Goal: Task Accomplishment & Management: Manage account settings

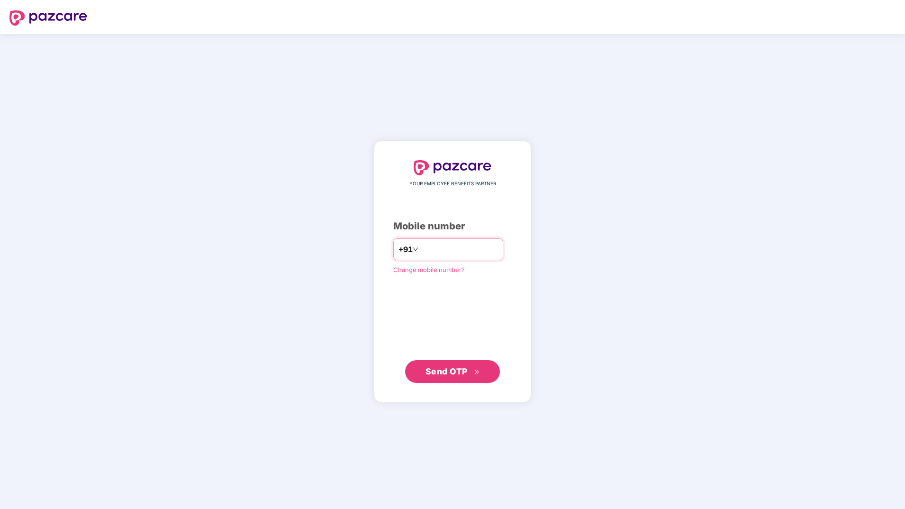
click at [466, 252] on input "number" at bounding box center [459, 249] width 78 height 15
type input "**********"
click at [457, 372] on span "Send OTP" at bounding box center [446, 371] width 42 height 10
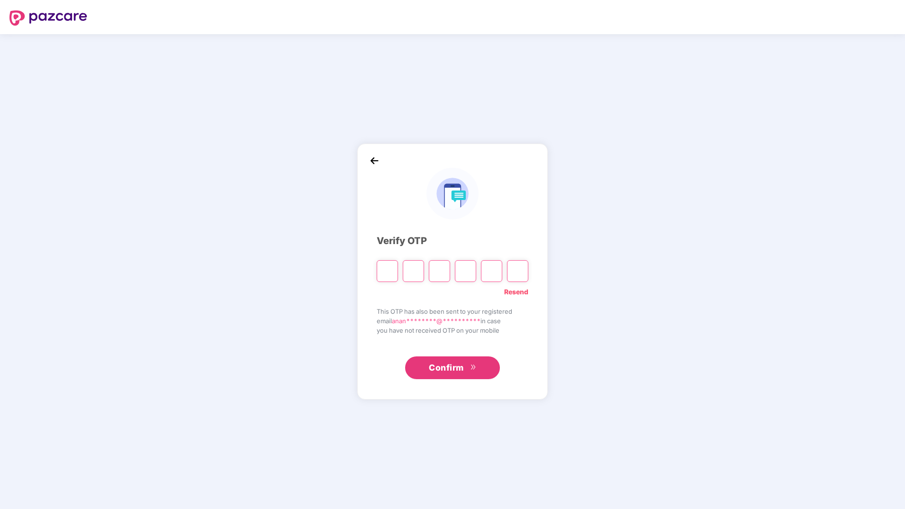
type input "*"
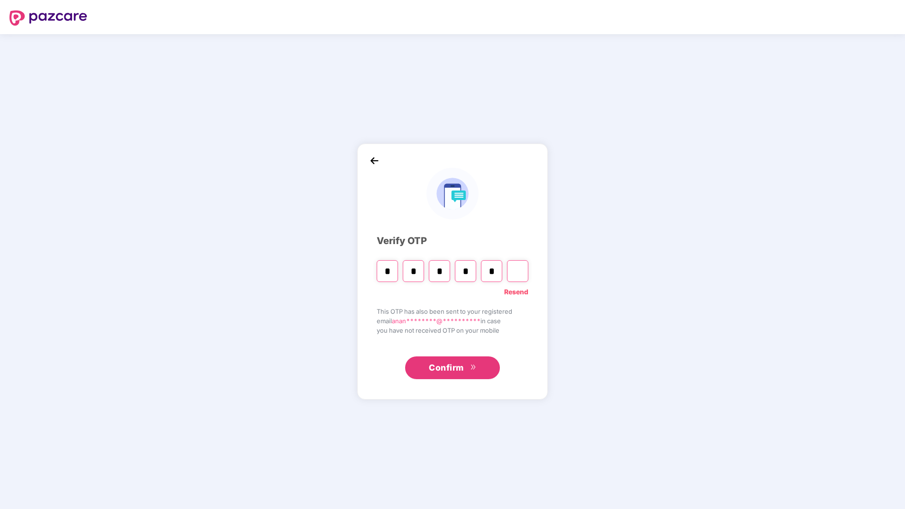
type input "*"
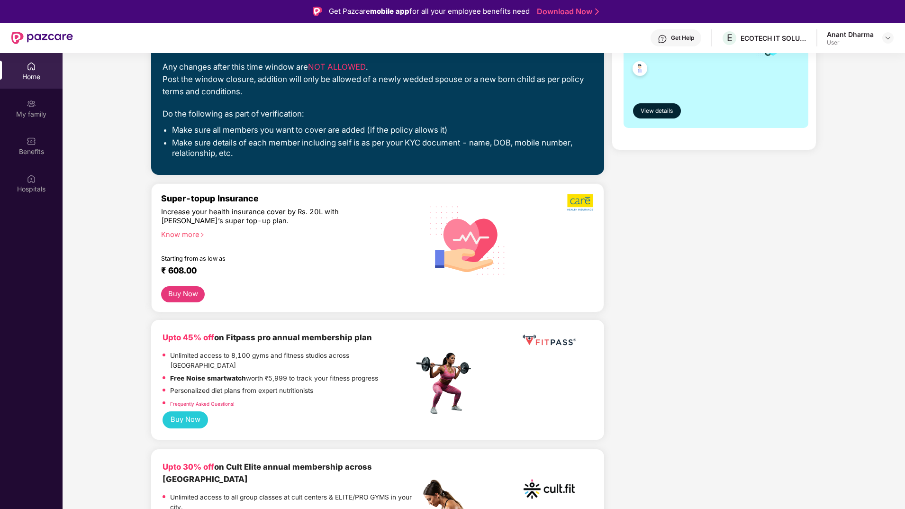
scroll to position [132, 0]
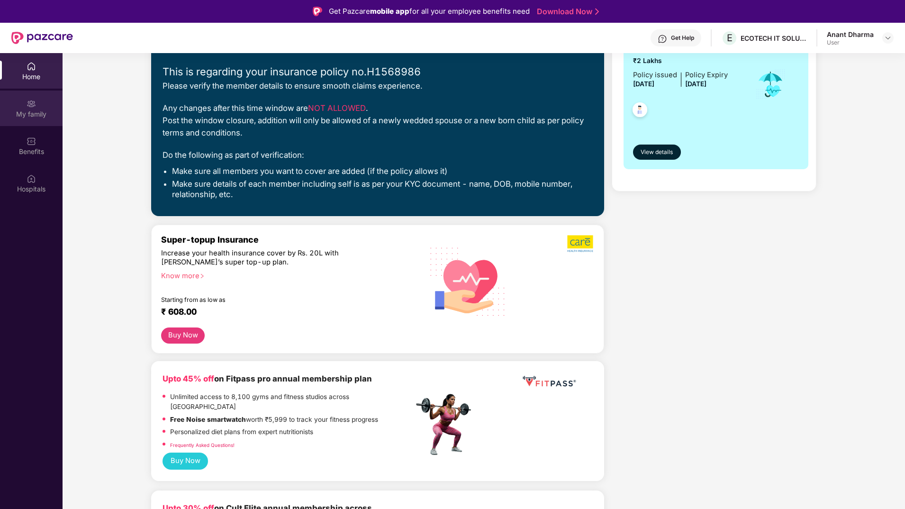
click at [23, 106] on div "My family" at bounding box center [31, 108] width 63 height 36
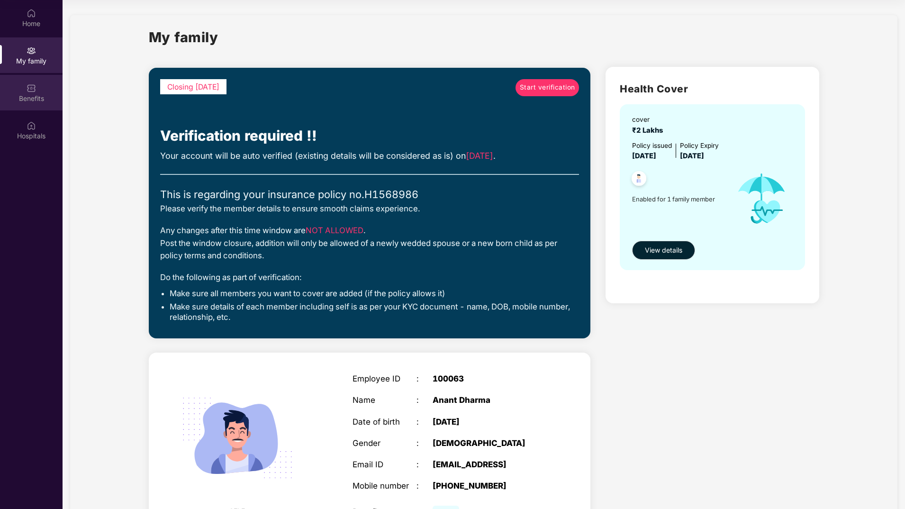
click at [33, 84] on img at bounding box center [31, 87] width 9 height 9
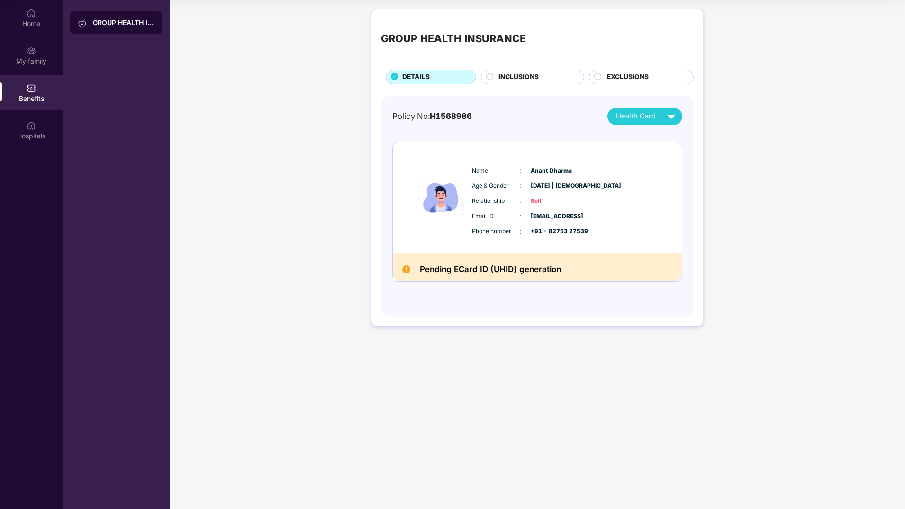
click at [521, 75] on span "INCLUSIONS" at bounding box center [518, 77] width 40 height 10
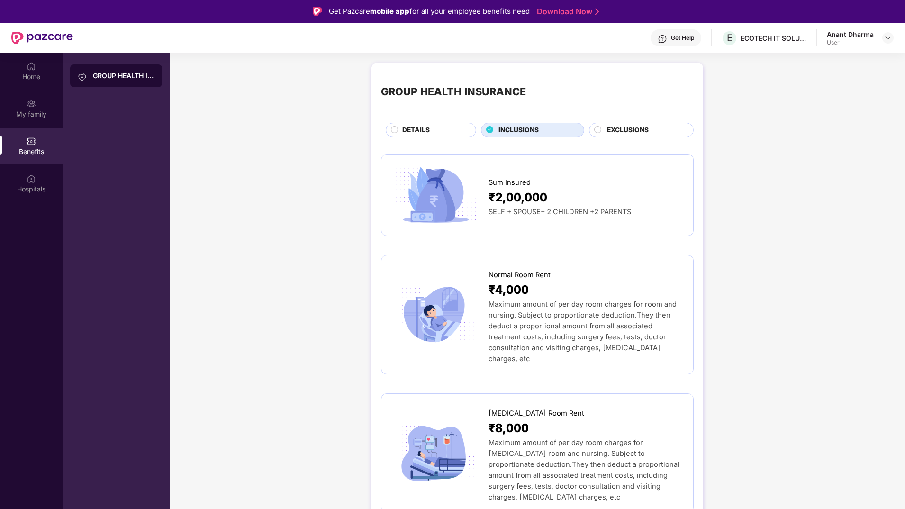
click at [623, 125] on span "EXCLUSIONS" at bounding box center [628, 130] width 42 height 10
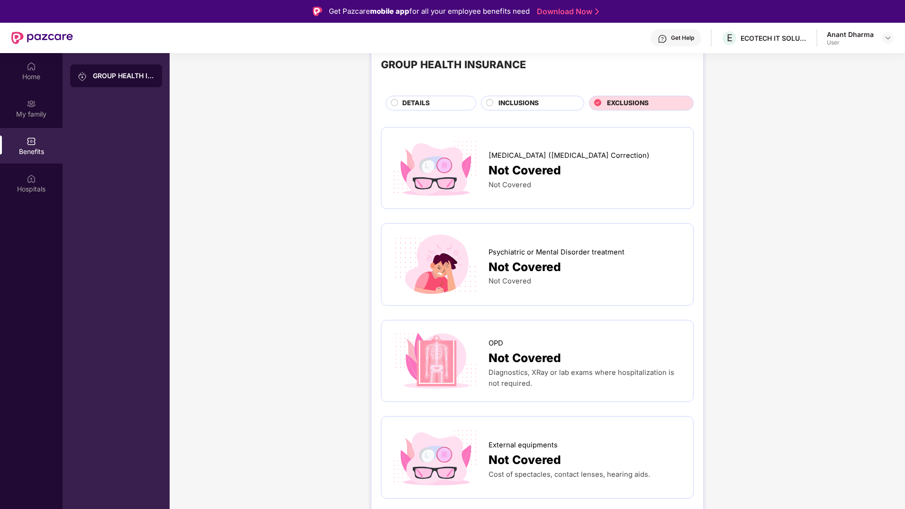
scroll to position [27, 0]
